Goal: Communication & Community: Connect with others

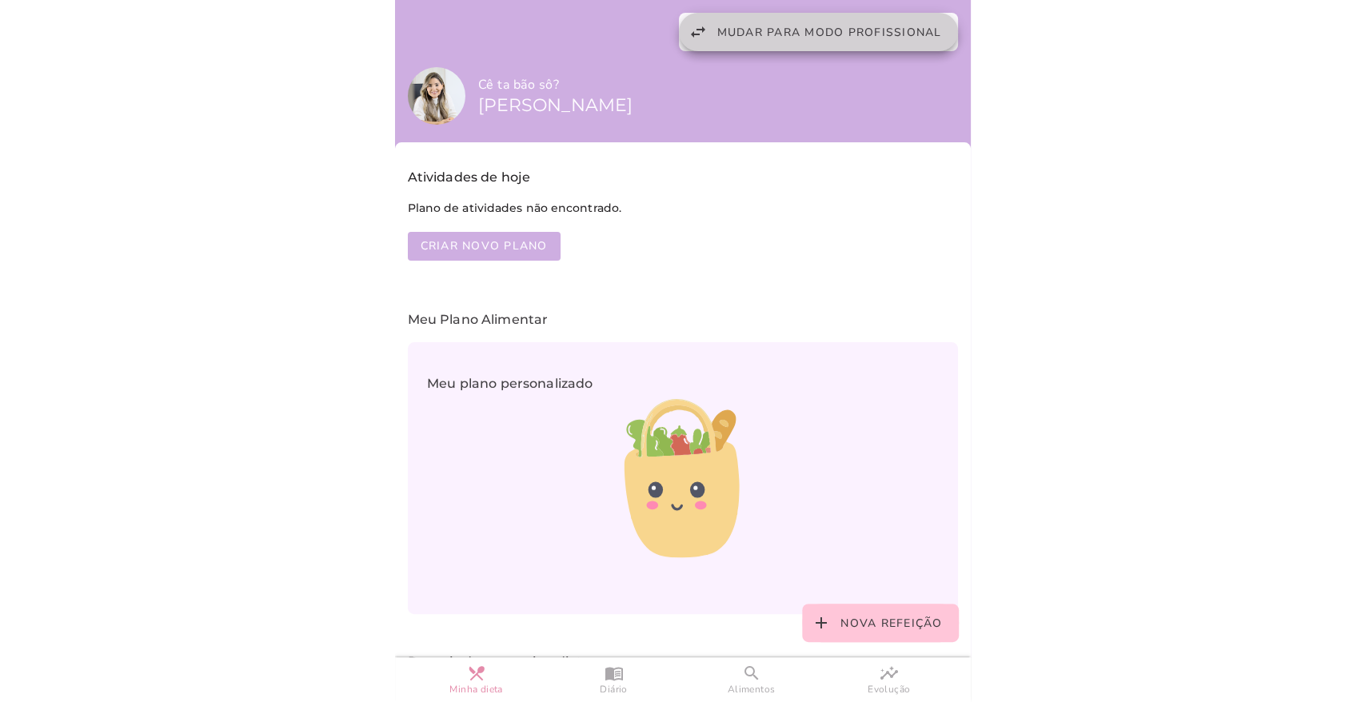
click at [863, 34] on span "Mudar para modo profissional" at bounding box center [829, 32] width 225 height 15
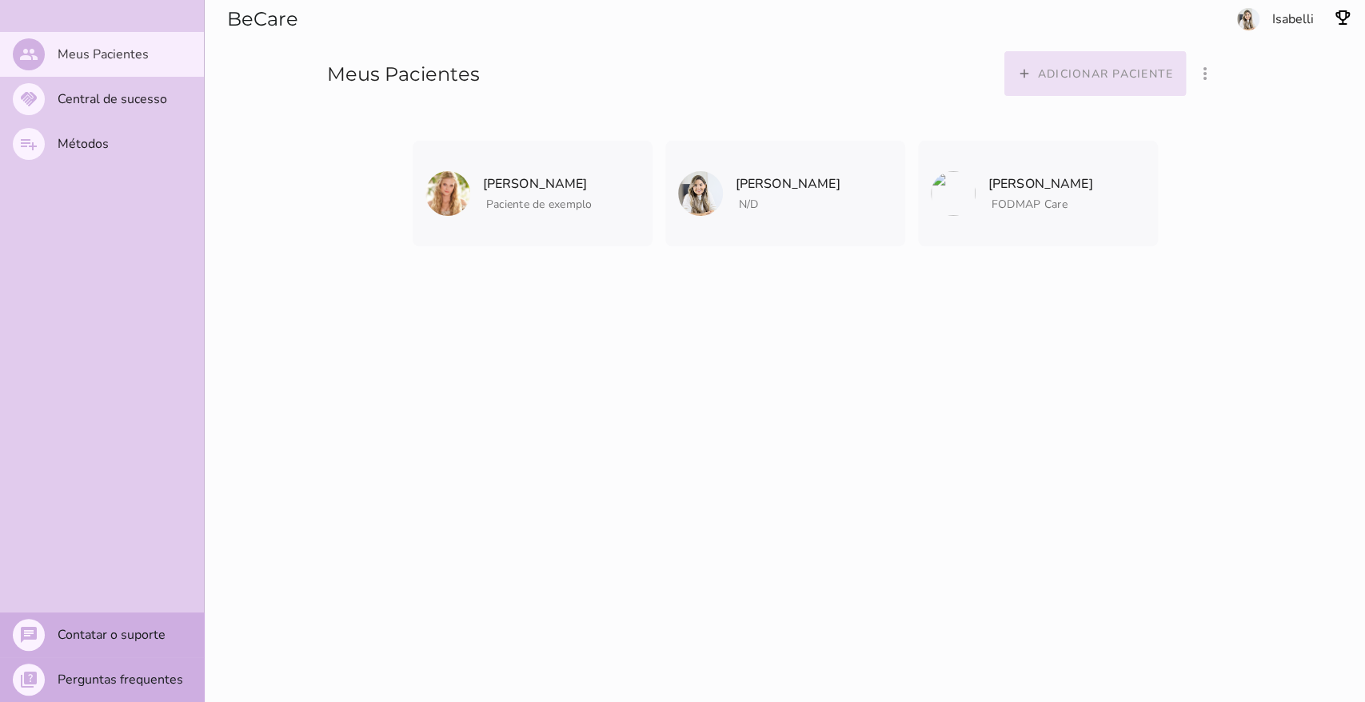
click at [0, 0] on slot "Adicionar paciente" at bounding box center [0, 0] width 0 height 0
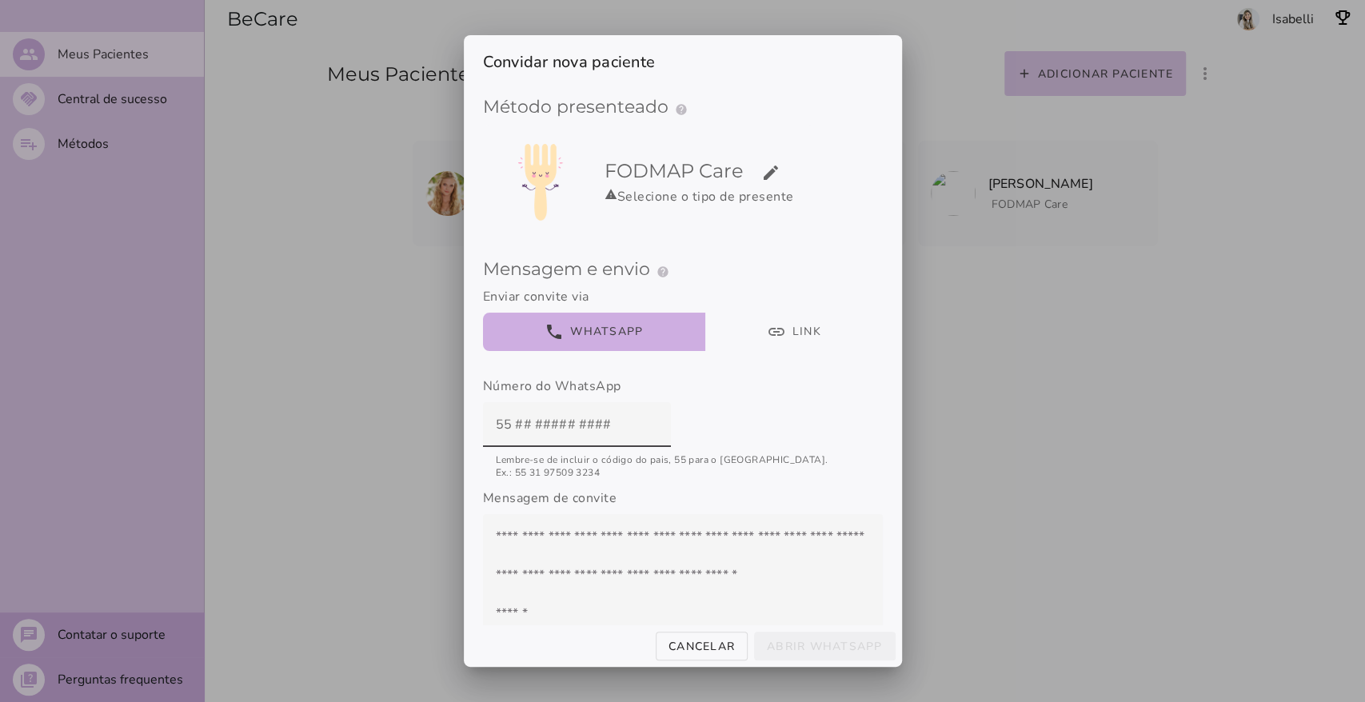
scroll to position [109, 0]
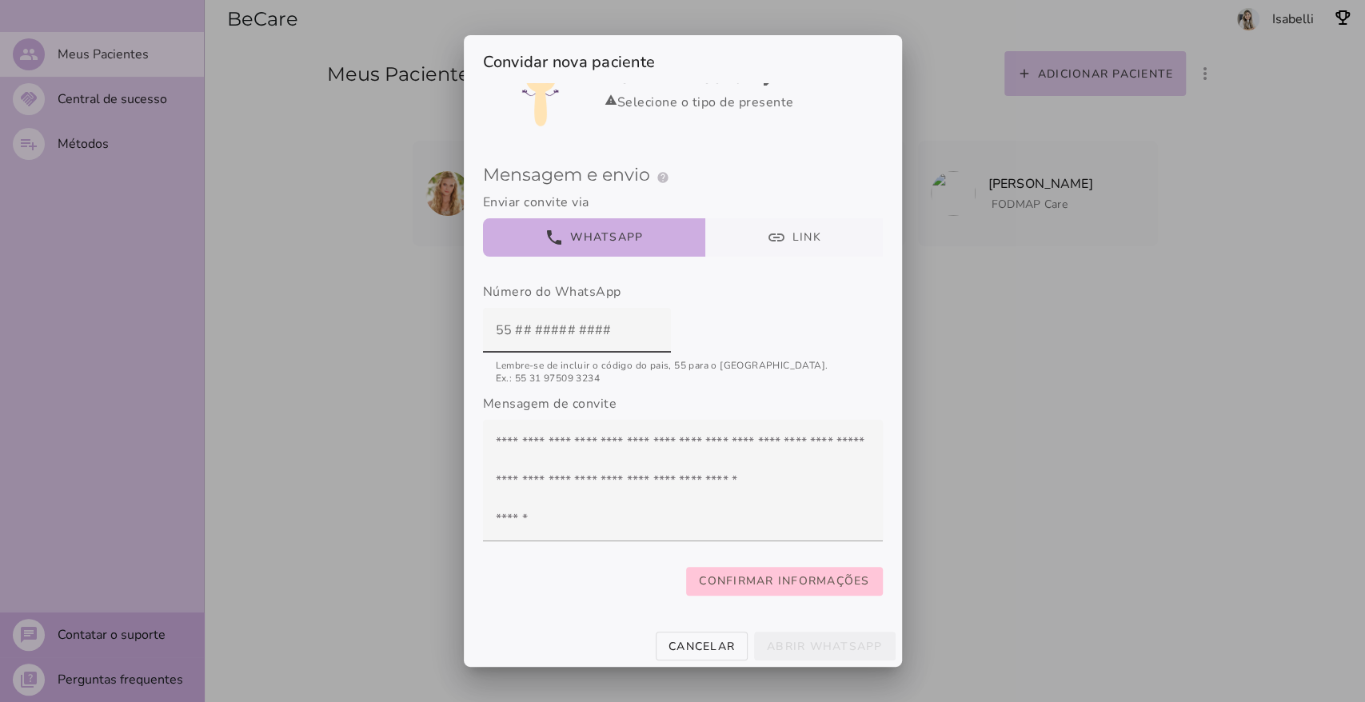
click at [780, 226] on button "link Link" at bounding box center [793, 237] width 178 height 38
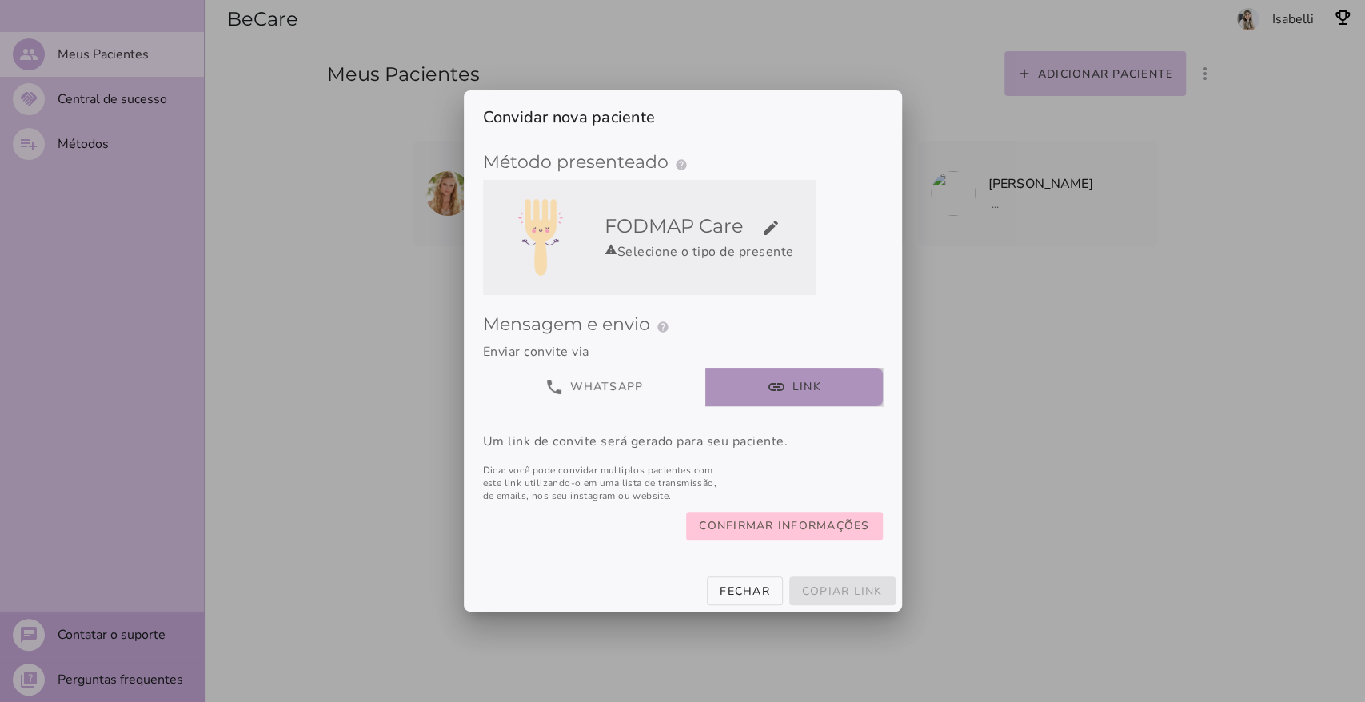
scroll to position [0, 0]
click at [780, 225] on h5 "FODMAP Care edit" at bounding box center [706, 226] width 205 height 26
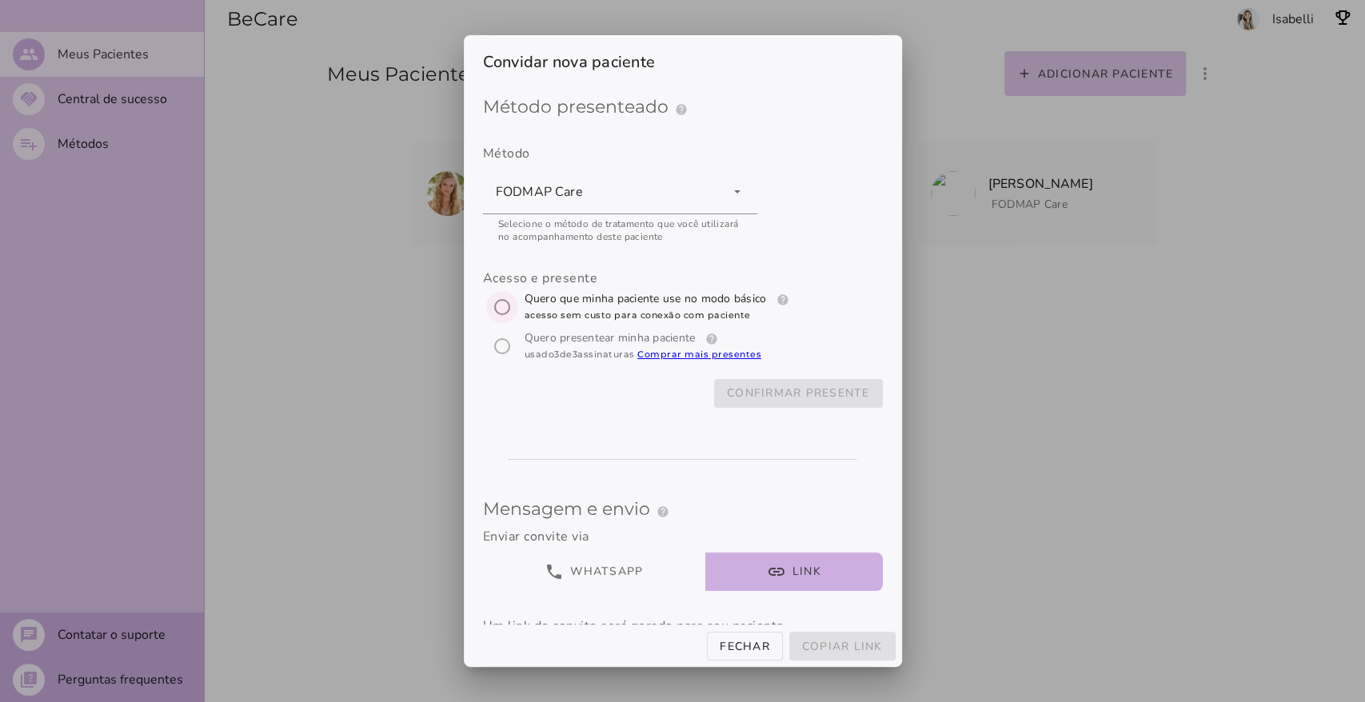
click at [496, 303] on input "[object Object]" at bounding box center [502, 307] width 38 height 38
radio input "****"
type mwc-radio "trial-extension"
click at [503, 353] on div "Acesso e presente" at bounding box center [683, 318] width 400 height 98
click at [498, 346] on div "Acesso e presente" at bounding box center [683, 318] width 400 height 98
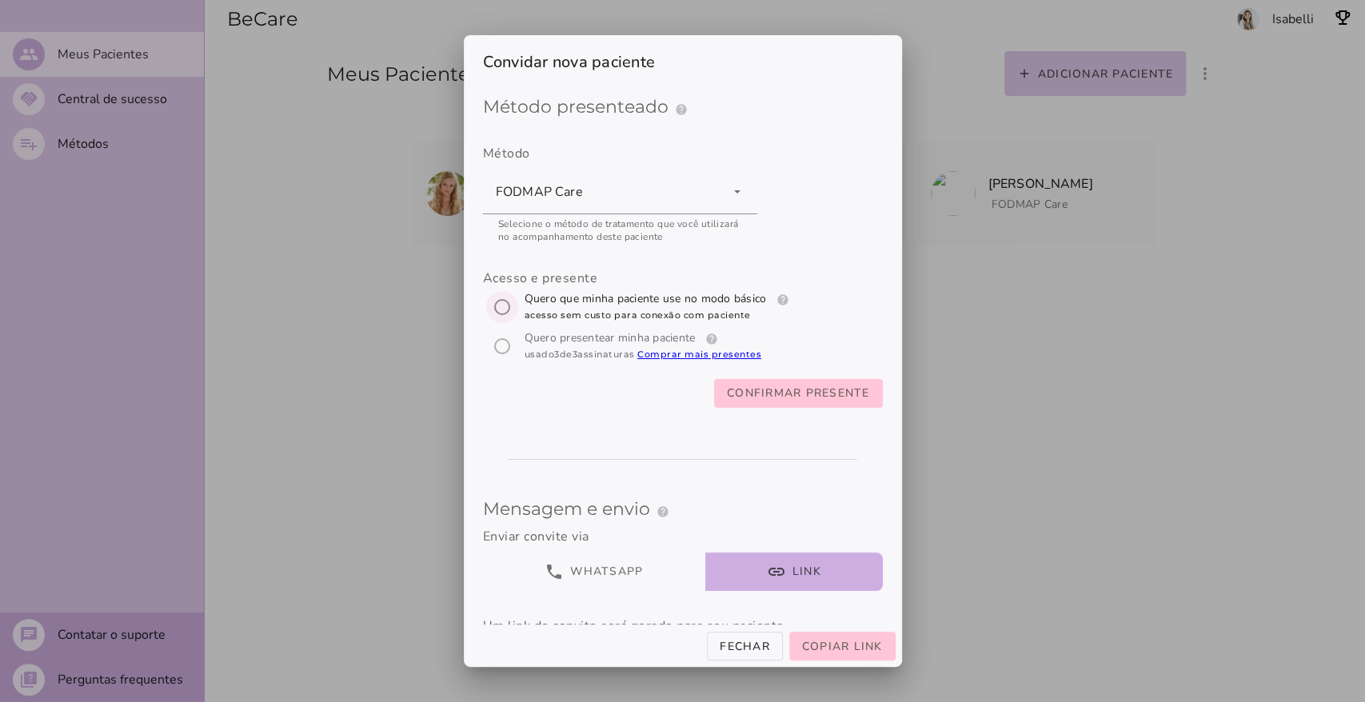
click at [496, 304] on input "[object Object]" at bounding box center [502, 307] width 38 height 38
click at [500, 329] on div "Acesso e presente" at bounding box center [683, 318] width 400 height 98
click at [498, 344] on div "Acesso e presente" at bounding box center [683, 318] width 400 height 98
click at [0, 0] on slot "Confirmar presente" at bounding box center [0, 0] width 0 height 0
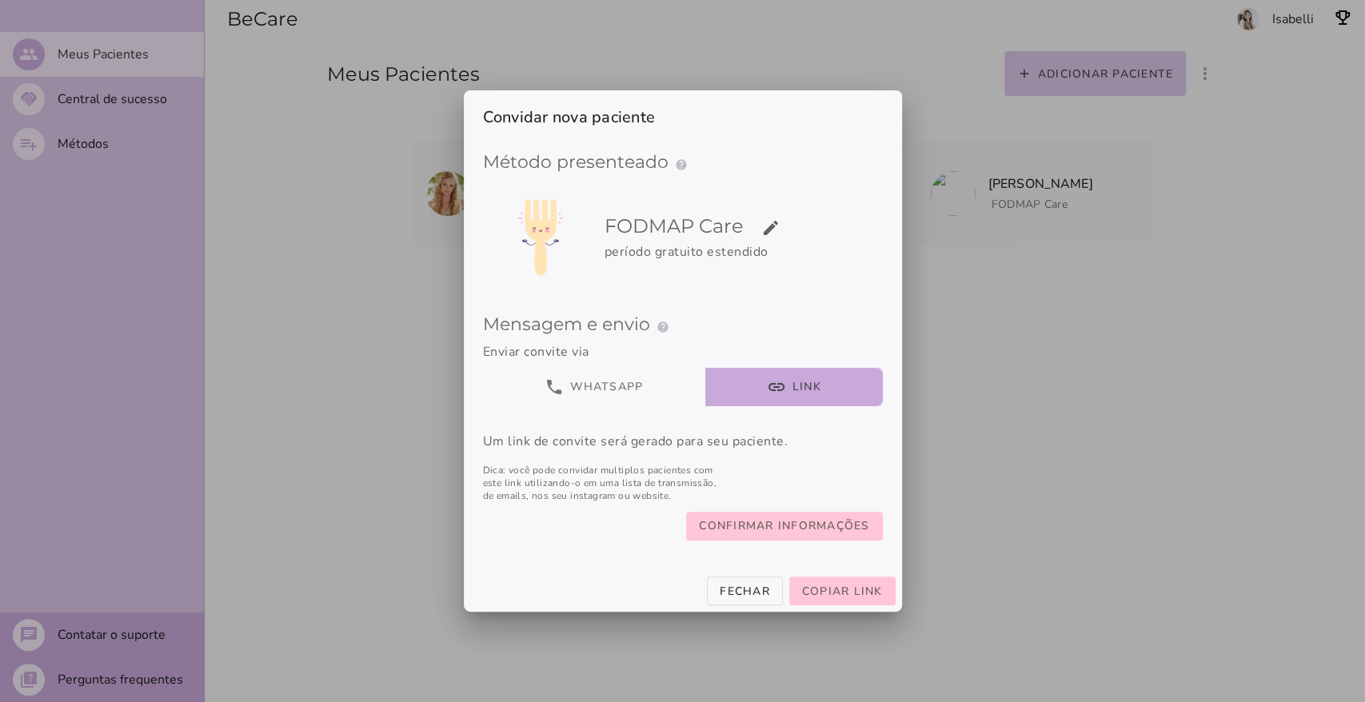
click at [793, 386] on button "link Link" at bounding box center [793, 387] width 178 height 38
click at [852, 588] on span "Copiar link" at bounding box center [842, 591] width 81 height 15
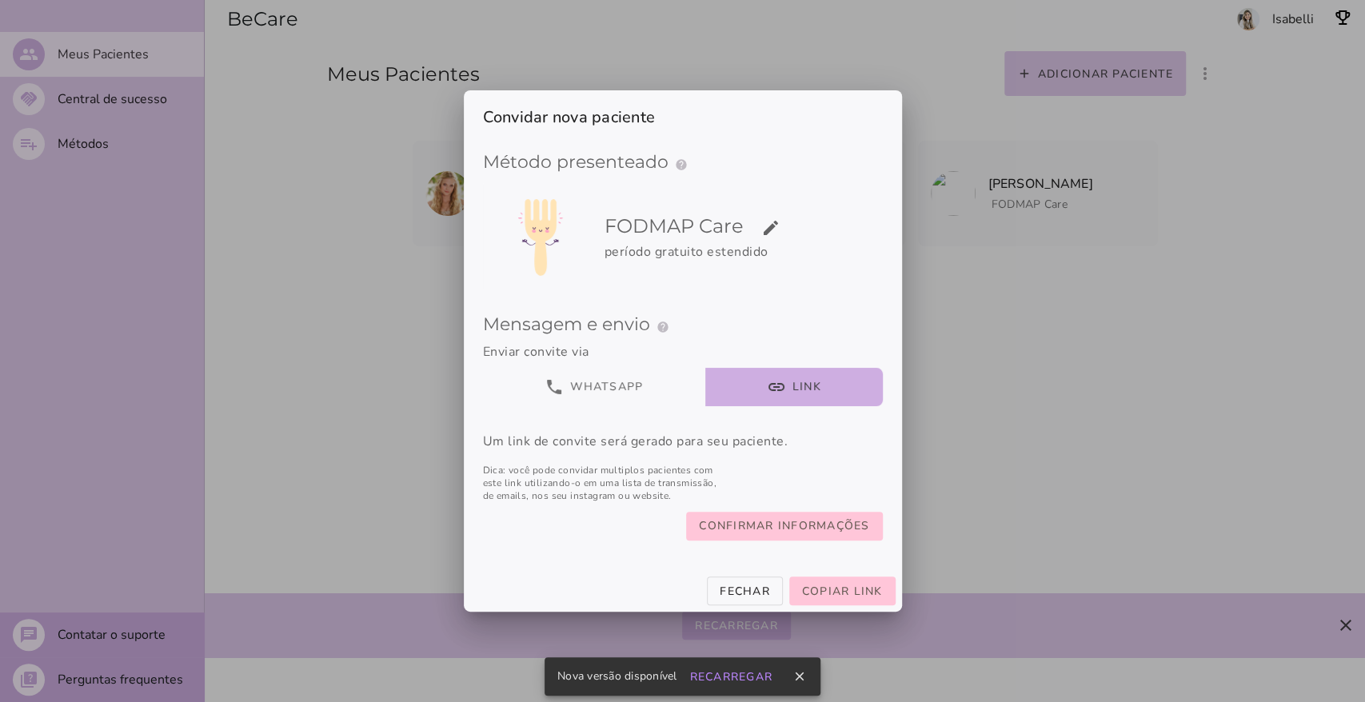
click at [1147, 445] on div at bounding box center [682, 351] width 1365 height 702
